Goal: Navigation & Orientation: Find specific page/section

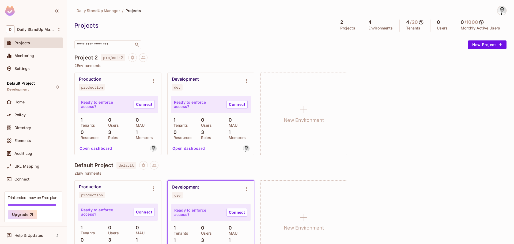
drag, startPoint x: 0, startPoint y: 0, endPoint x: 258, endPoint y: 48, distance: 262.1
click at [258, 48] on div "​" at bounding box center [269, 44] width 391 height 9
click at [33, 85] on span "Default Project" at bounding box center [21, 83] width 28 height 4
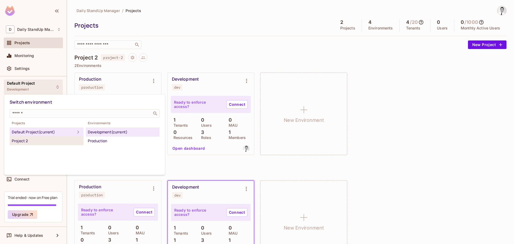
click at [25, 138] on div "Project 2" at bounding box center [47, 141] width 70 height 6
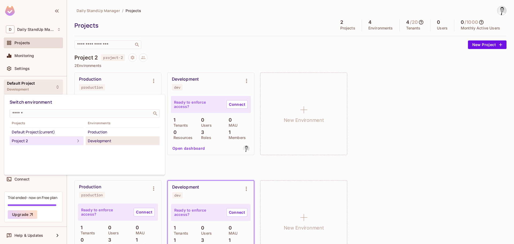
click at [107, 140] on div "Development" at bounding box center [123, 141] width 70 height 6
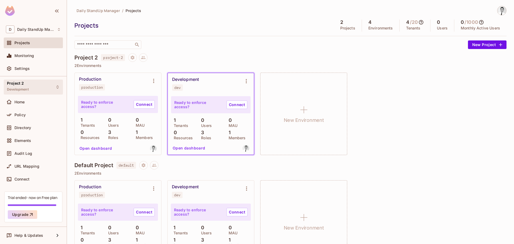
click at [32, 86] on div "Project 2 Development" at bounding box center [33, 86] width 59 height 15
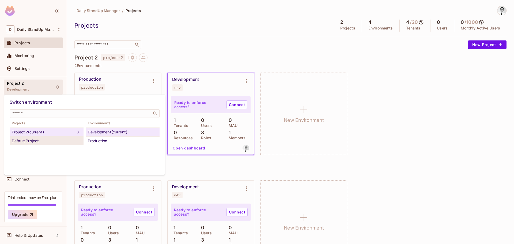
click at [34, 143] on div "Default Project" at bounding box center [47, 141] width 70 height 6
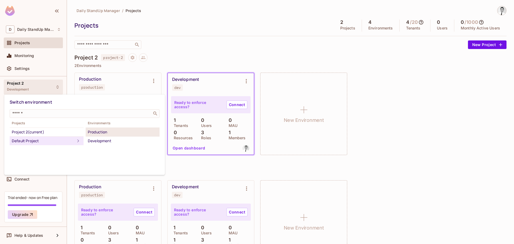
click at [104, 134] on div "Production" at bounding box center [123, 132] width 70 height 6
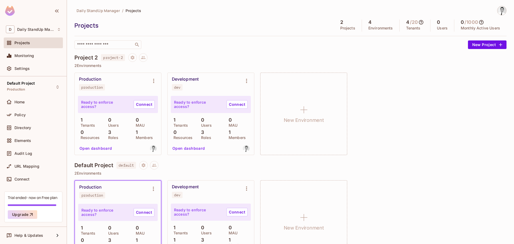
click at [242, 59] on div "Project 2 project-2" at bounding box center [290, 57] width 432 height 9
